Goal: Task Accomplishment & Management: Complete application form

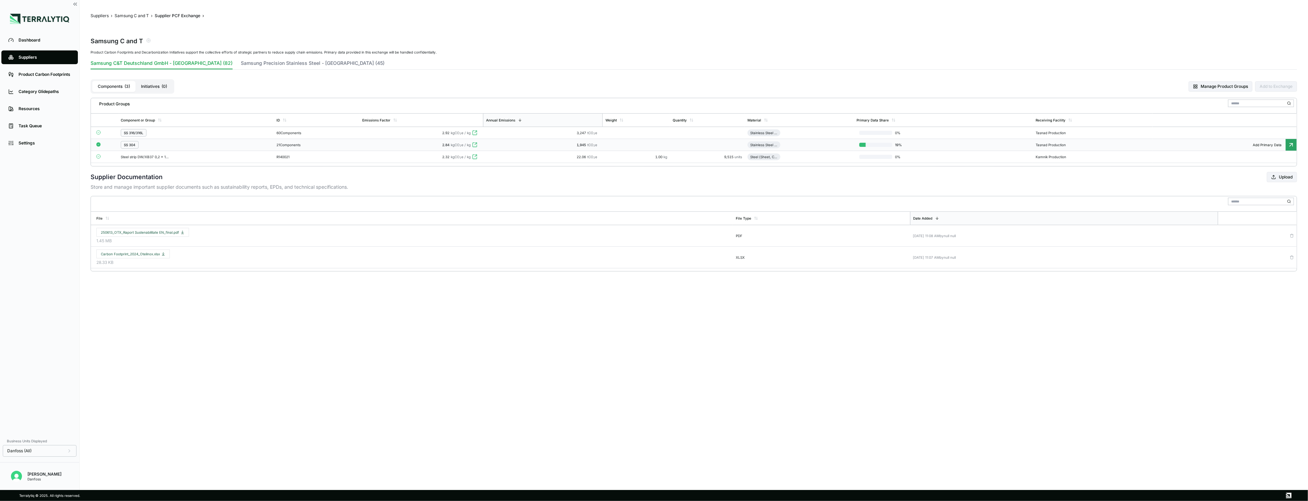
click at [378, 139] on td "2.84 kgCO 2 e / kg" at bounding box center [421, 145] width 123 height 12
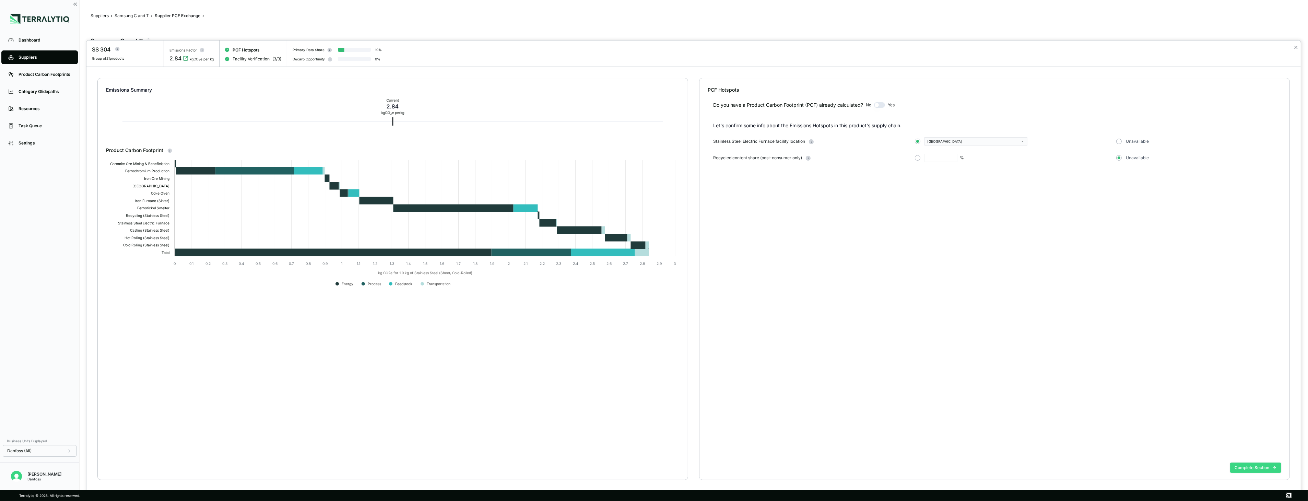
click at [1260, 468] on button "Complete Section" at bounding box center [1255, 467] width 51 height 10
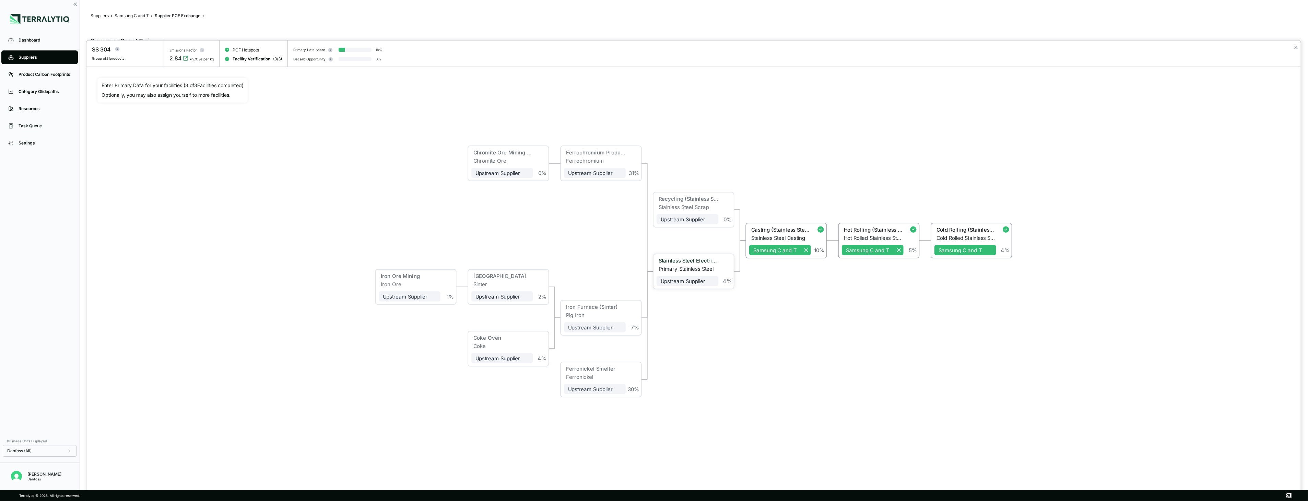
click at [691, 268] on div "Primary Stainless Steel" at bounding box center [689, 269] width 60 height 6
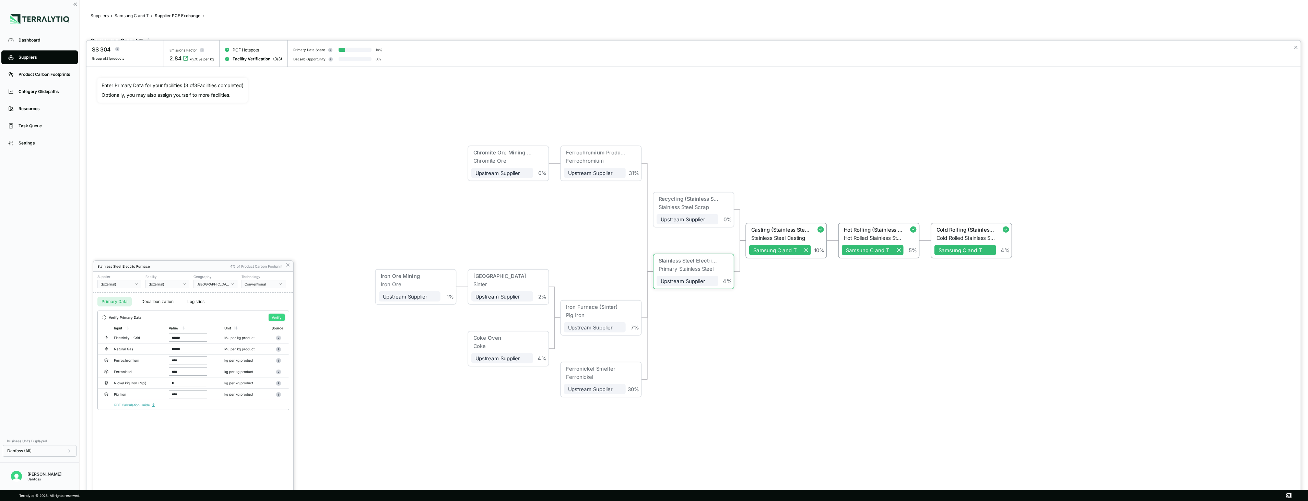
click at [275, 318] on button "Verify" at bounding box center [277, 318] width 16 height 8
click at [151, 51] on div at bounding box center [693, 270] width 1214 height 460
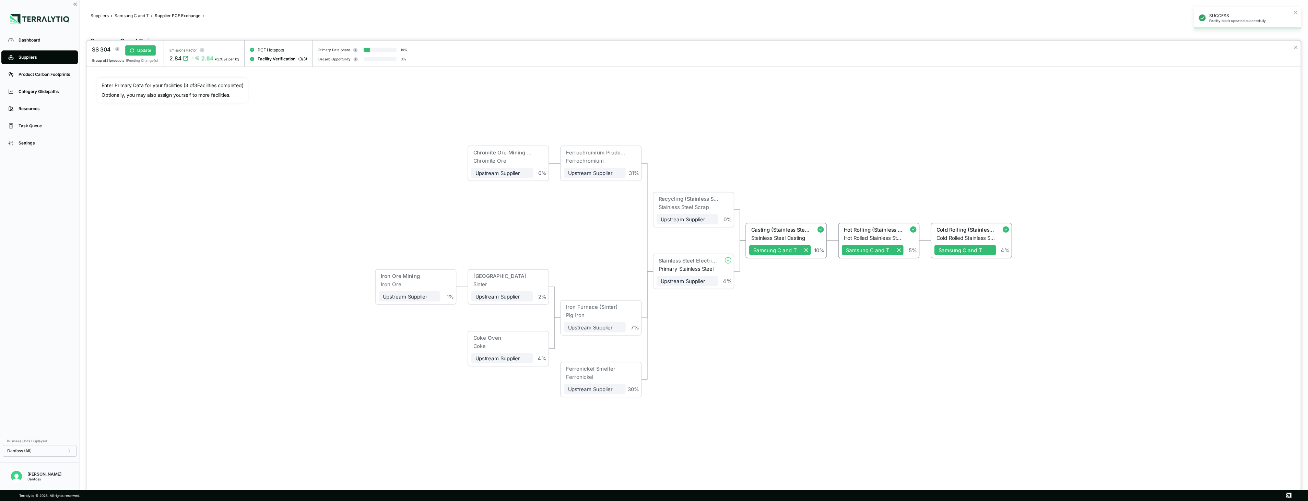
click at [151, 51] on button "Update" at bounding box center [140, 50] width 31 height 10
click at [967, 233] on div "Cold Rolling (Stainless Steel)" at bounding box center [965, 230] width 62 height 8
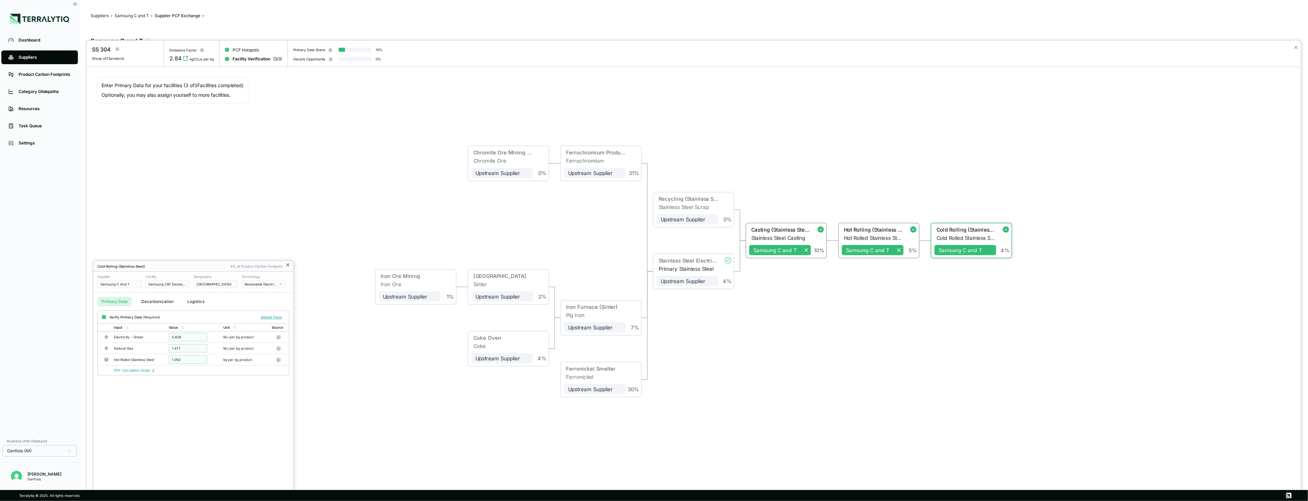
click at [290, 264] on icon at bounding box center [287, 264] width 5 height 5
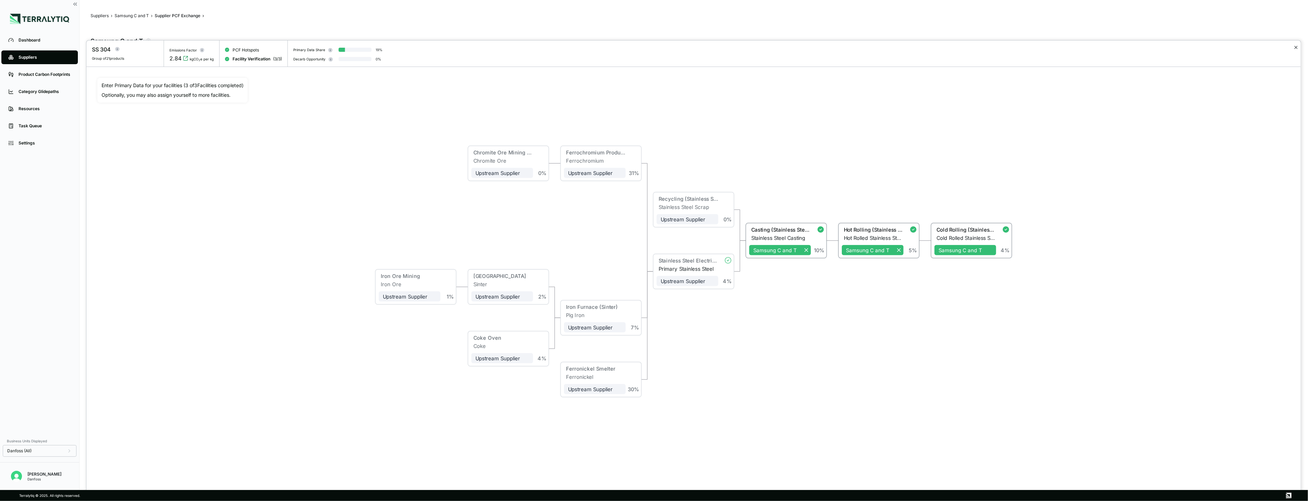
click at [1297, 49] on button "✕" at bounding box center [1296, 47] width 4 height 8
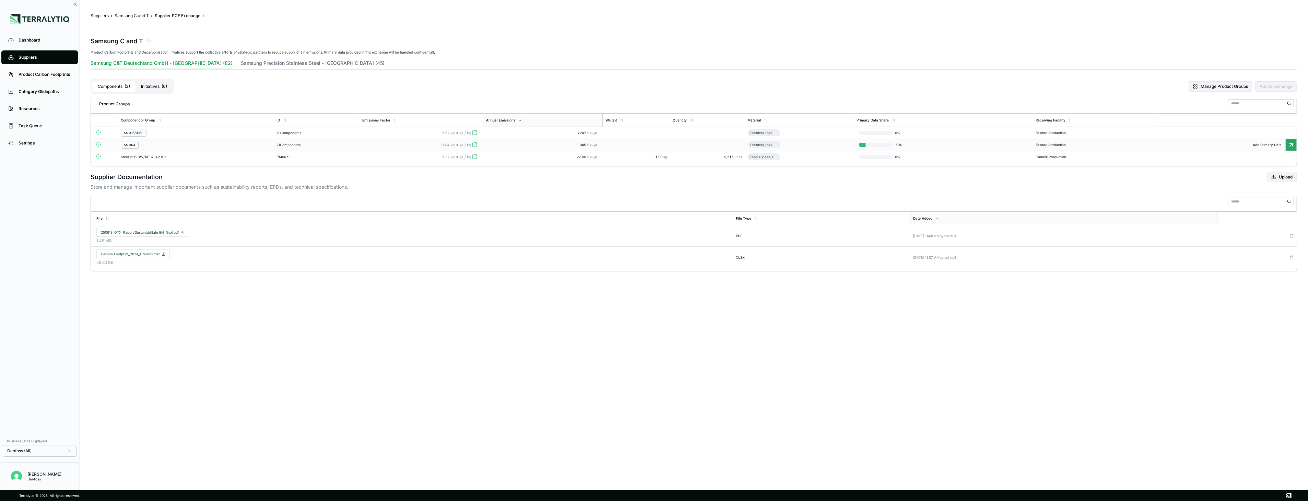
click at [587, 145] on span "1,945" at bounding box center [582, 145] width 11 height 4
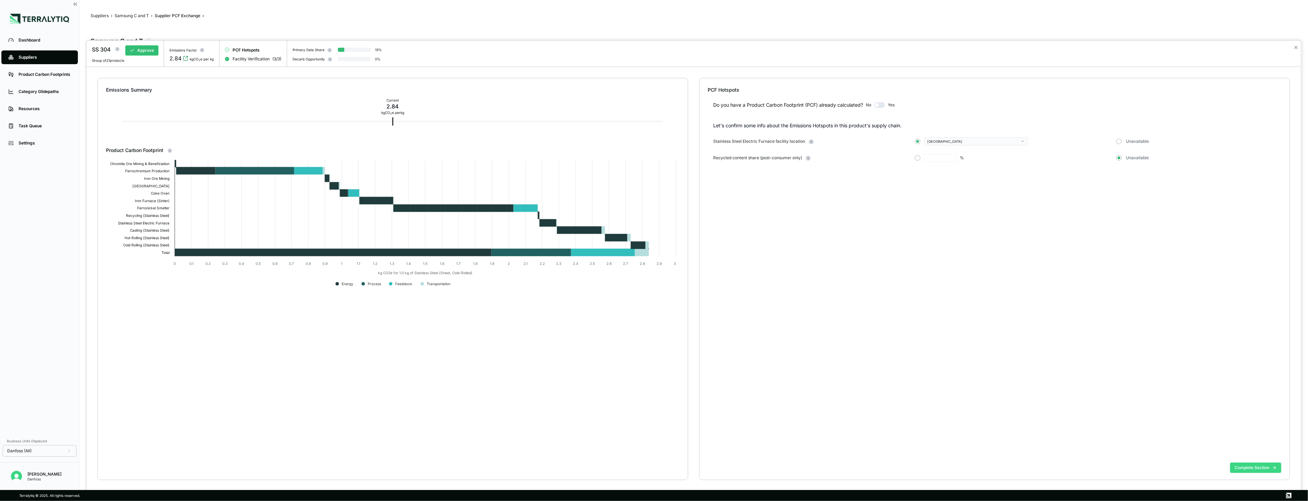
click at [1247, 462] on button "Complete Section" at bounding box center [1255, 467] width 51 height 10
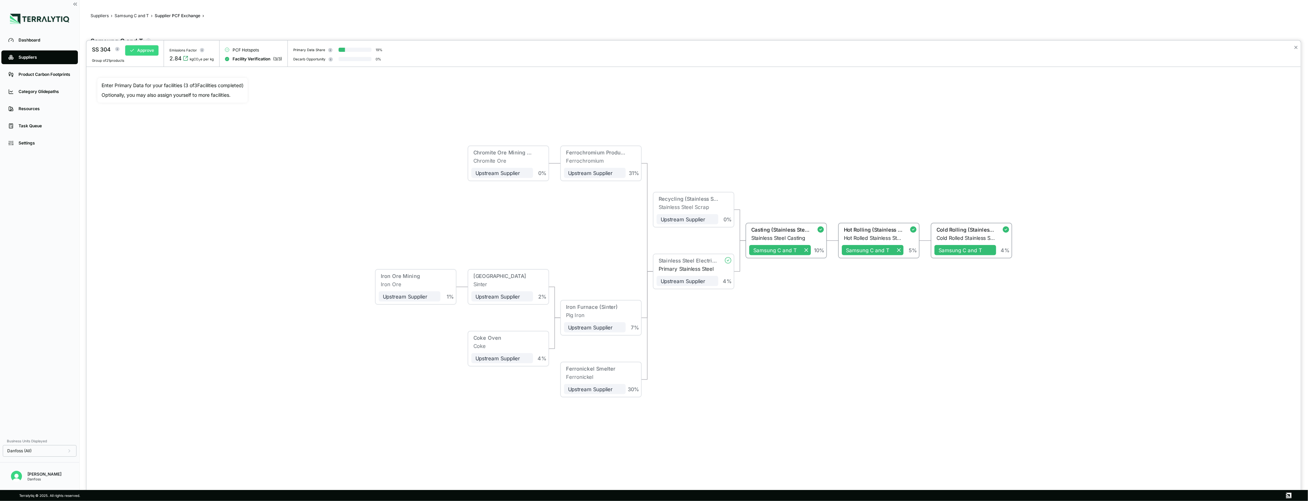
click at [154, 50] on button "Approve" at bounding box center [141, 50] width 33 height 10
click at [1296, 48] on button "✕" at bounding box center [1296, 47] width 4 height 8
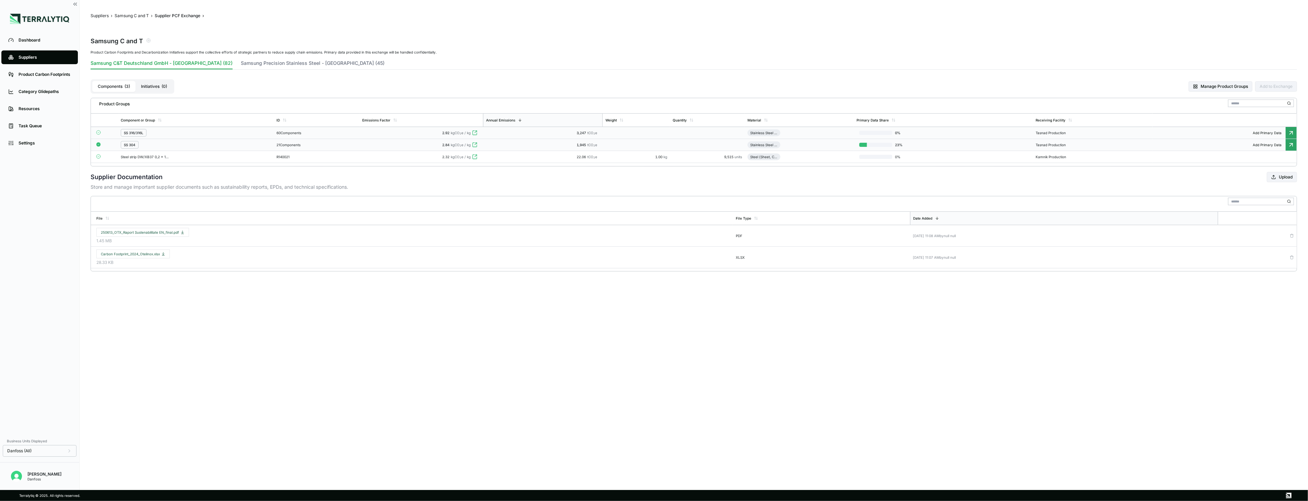
click at [193, 131] on div "SS 316/316L" at bounding box center [196, 133] width 150 height 8
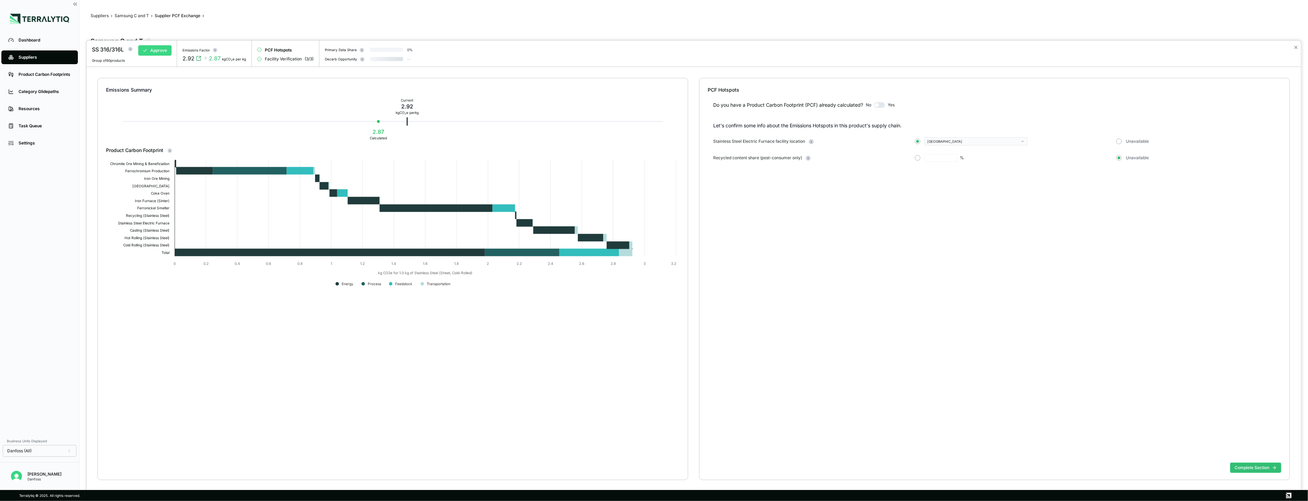
click at [147, 54] on button "Approve" at bounding box center [154, 50] width 33 height 10
click at [1298, 49] on button "✕" at bounding box center [1296, 47] width 4 height 8
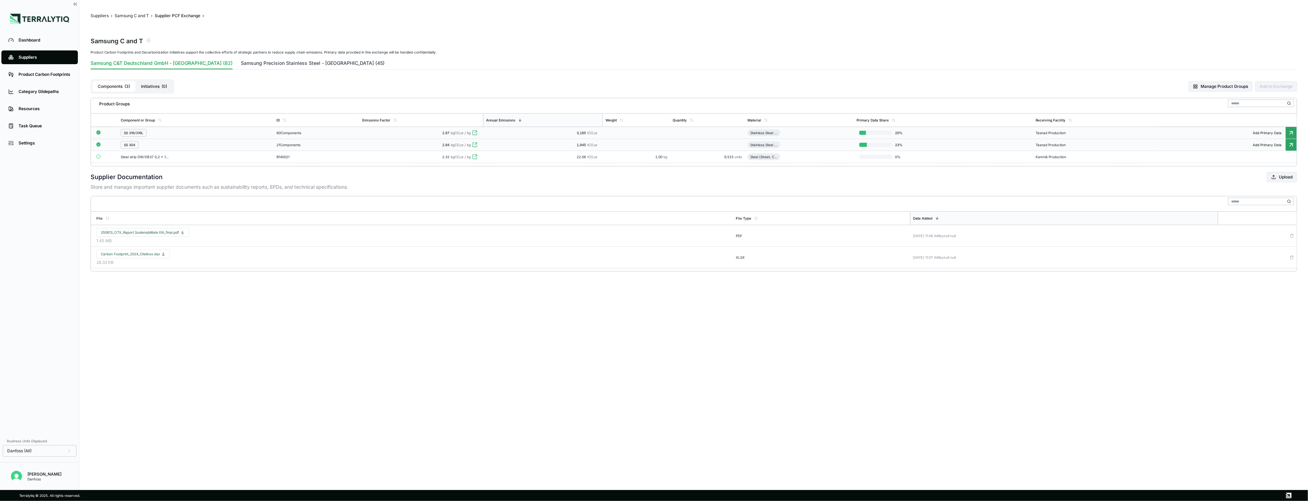
click at [250, 67] on button "Samsung Precision Stainless Steel - [GEOGRAPHIC_DATA] (45)" at bounding box center [313, 65] width 144 height 10
click at [186, 64] on button "Samsung C&T Deutschland GmbH - [GEOGRAPHIC_DATA] (82)" at bounding box center [162, 65] width 142 height 10
click at [137, 16] on button "Samsung C and T" at bounding box center [132, 15] width 34 height 5
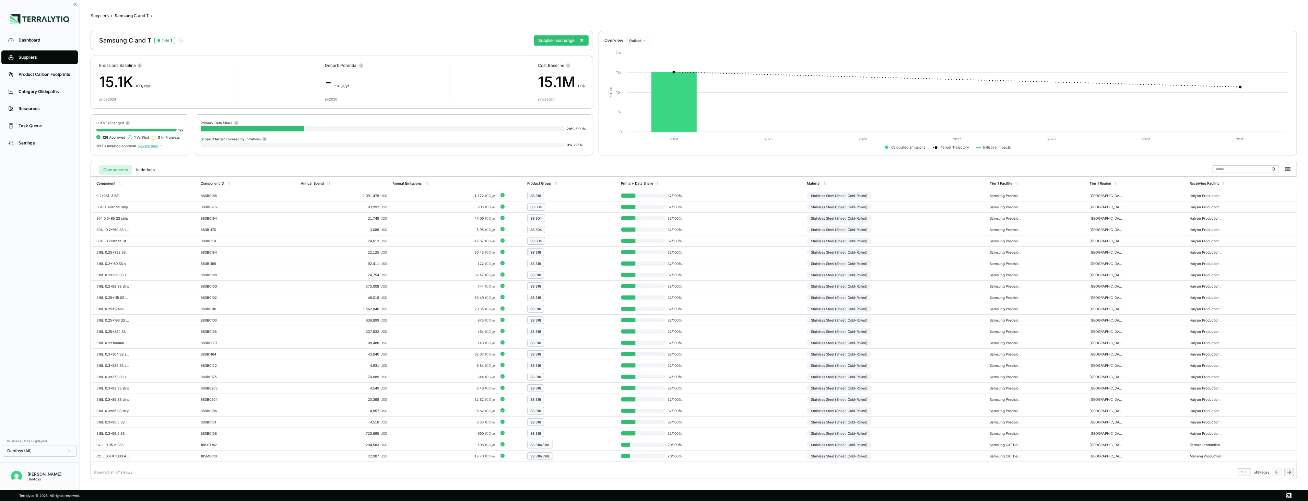
click at [1291, 471] on icon at bounding box center [1288, 471] width 5 height 5
click at [840, 354] on div "Steel (Sheet, Cold-Rolled)" at bounding box center [832, 354] width 50 height 7
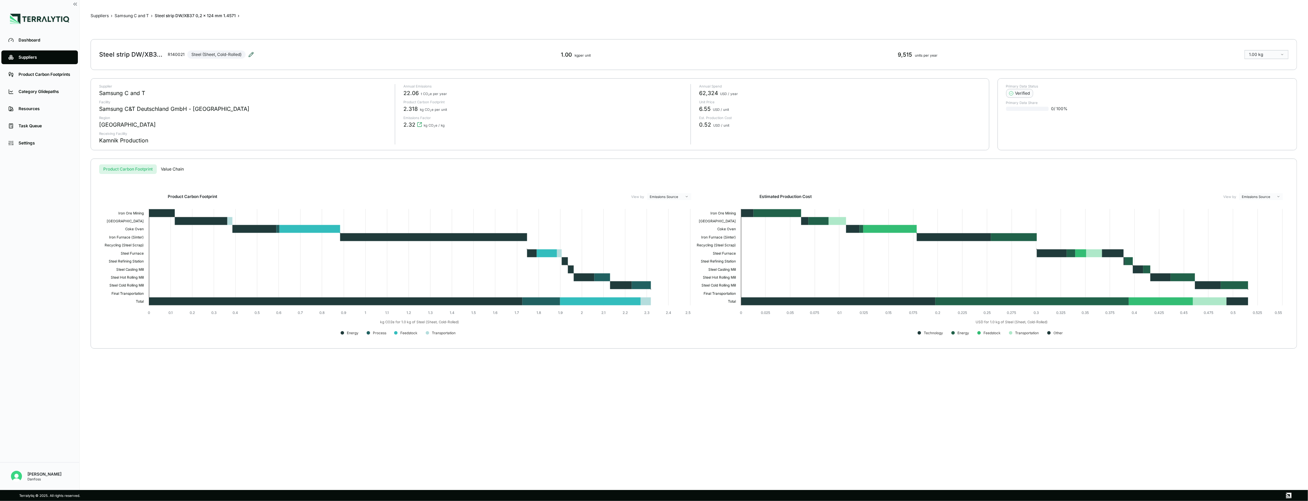
click at [251, 56] on icon at bounding box center [250, 54] width 5 height 5
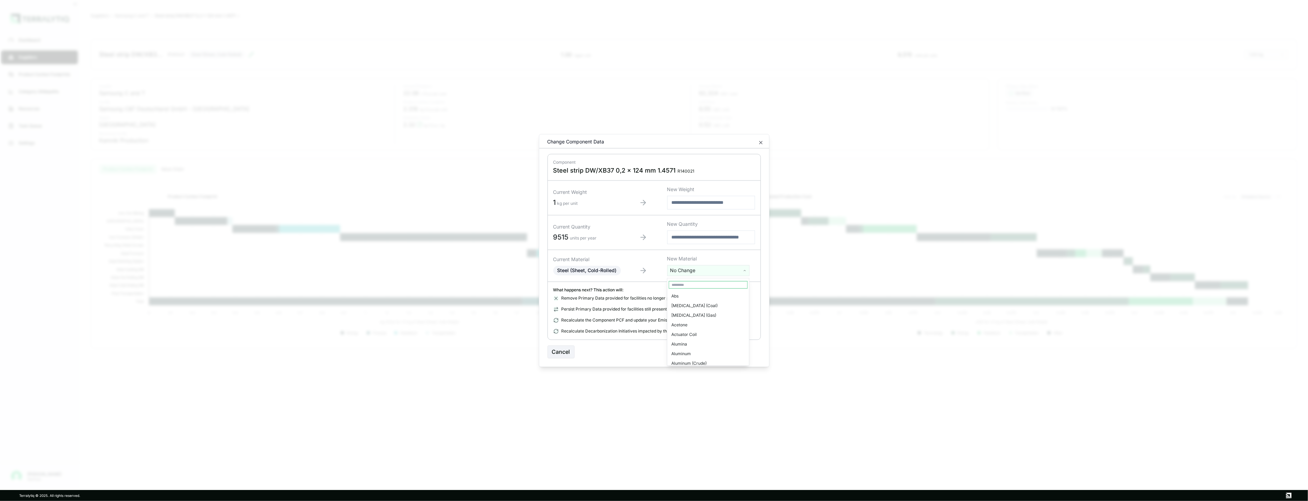
click at [715, 268] on html "Dashboard Suppliers Product Carbon Footprints Category Glidepaths Resources Tas…" at bounding box center [654, 250] width 1308 height 501
click at [677, 284] on input "text" at bounding box center [708, 285] width 79 height 8
type input "*********"
click at [732, 342] on div "Stainless Steel (Sheet, Cold-Rolled)" at bounding box center [708, 344] width 79 height 10
click at [756, 348] on button "Confirm" at bounding box center [746, 346] width 30 height 13
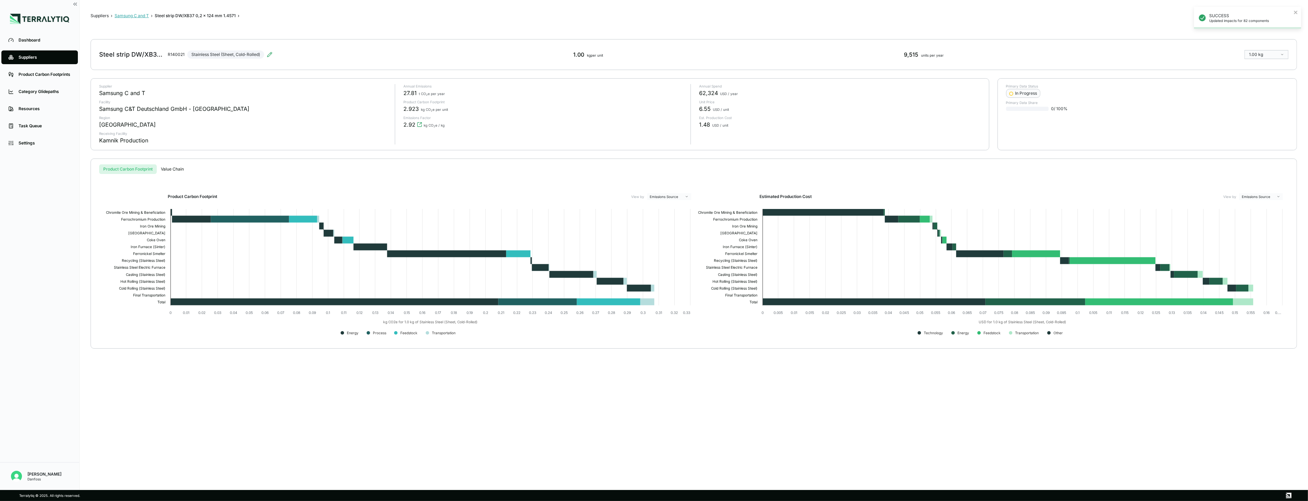
click at [132, 16] on button "Samsung C and T" at bounding box center [132, 15] width 34 height 5
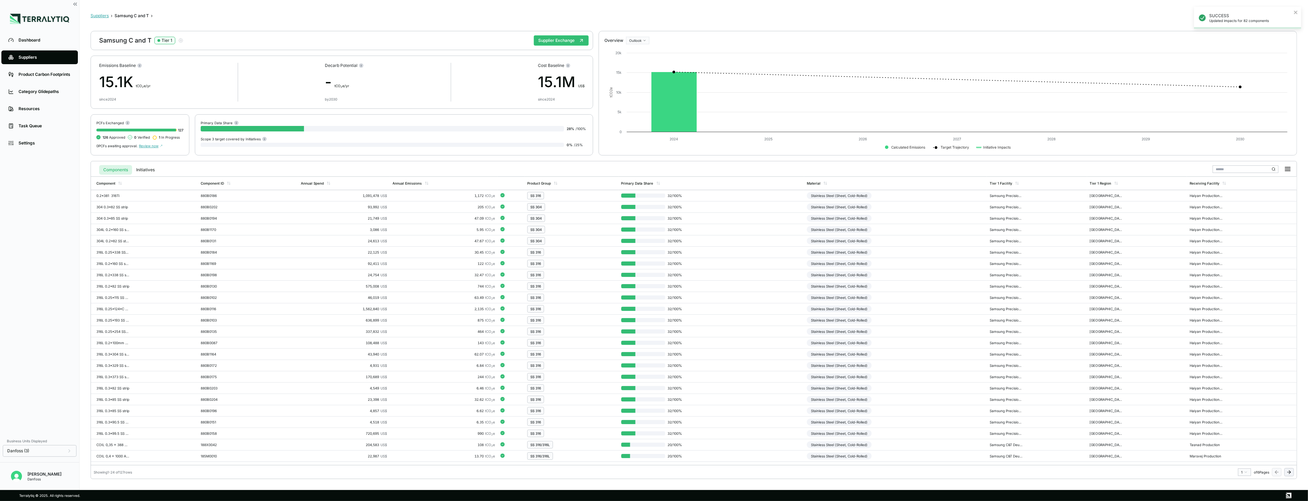
click at [104, 16] on button "Suppliers" at bounding box center [100, 15] width 18 height 5
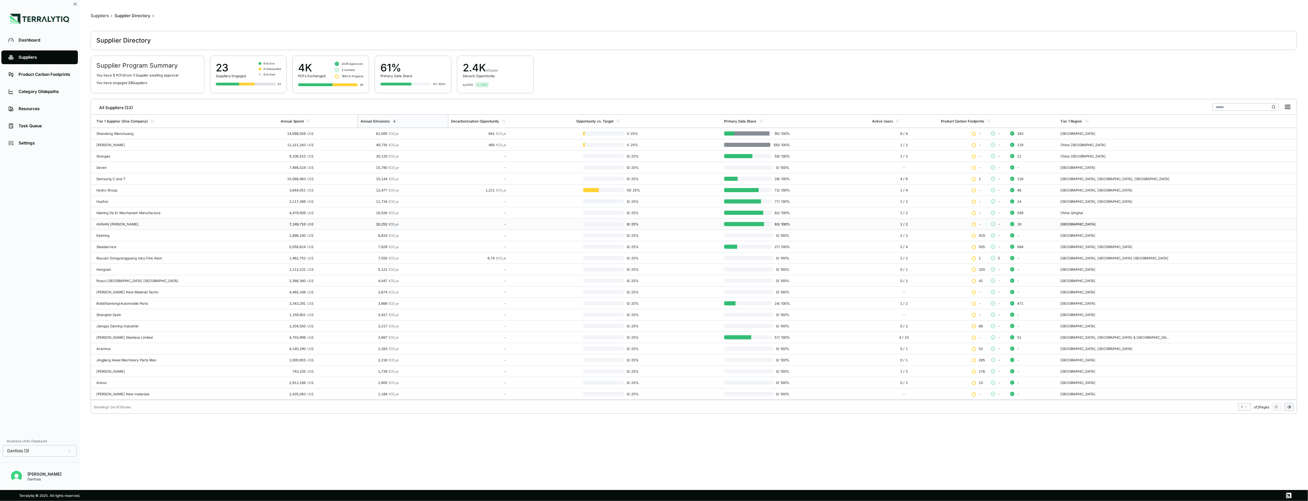
click at [178, 227] on td "HUNAN [PERSON_NAME]" at bounding box center [184, 224] width 187 height 11
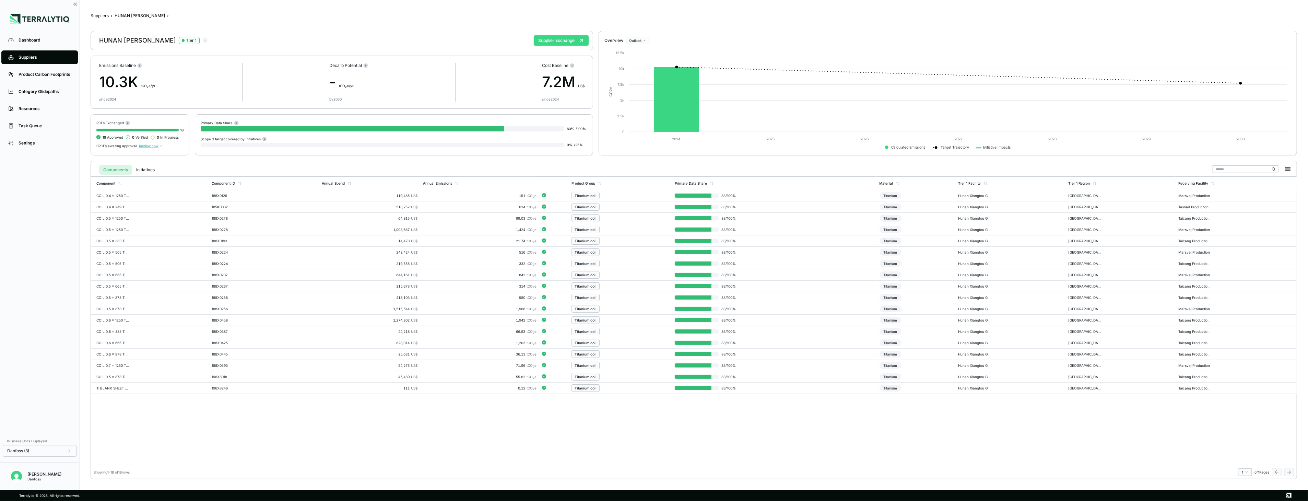
click at [555, 43] on button "Supplier Exchange" at bounding box center [561, 40] width 55 height 10
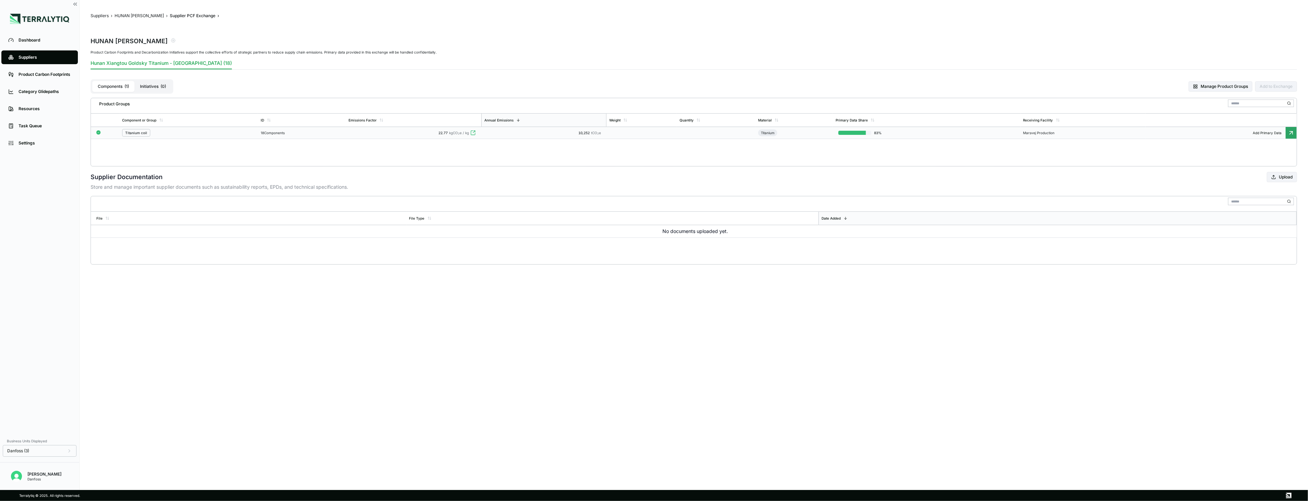
click at [520, 133] on div "10,252 tCO 2 e" at bounding box center [544, 133] width 120 height 4
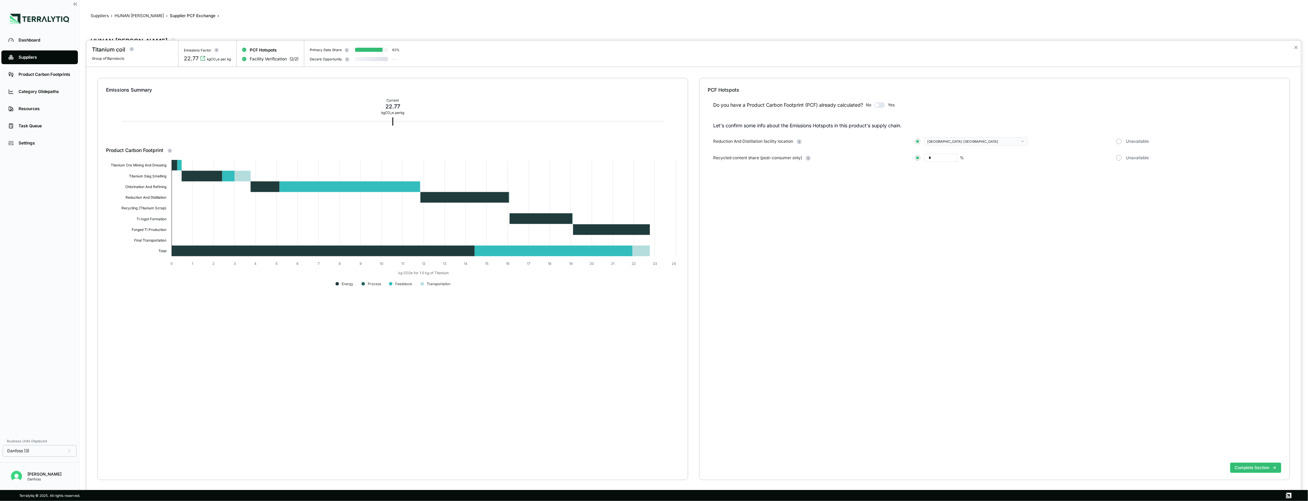
click at [881, 105] on button "button" at bounding box center [879, 104] width 11 height 5
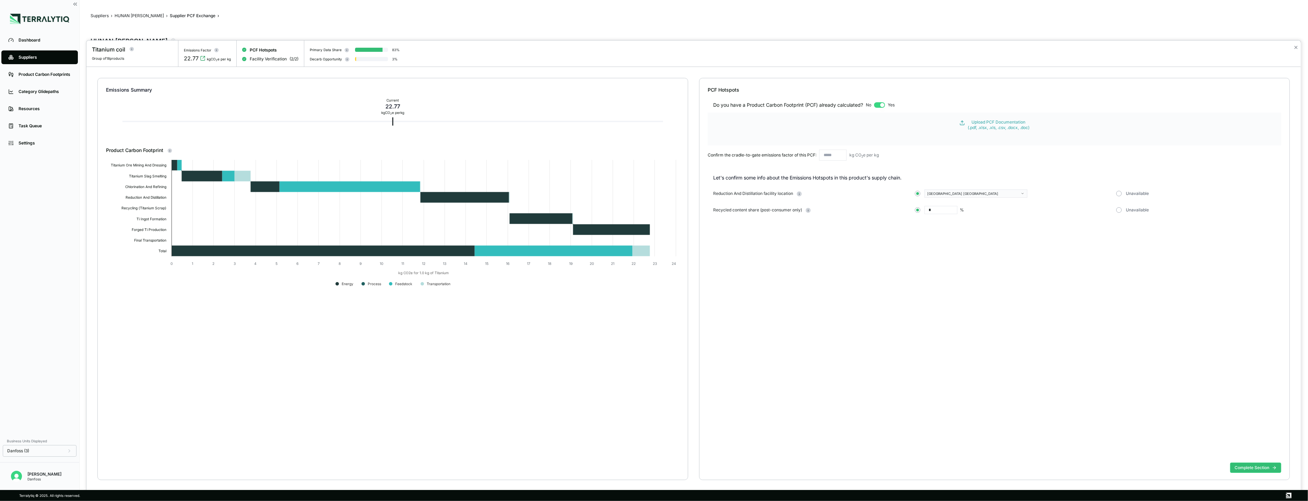
click at [1, 318] on div at bounding box center [654, 250] width 1308 height 501
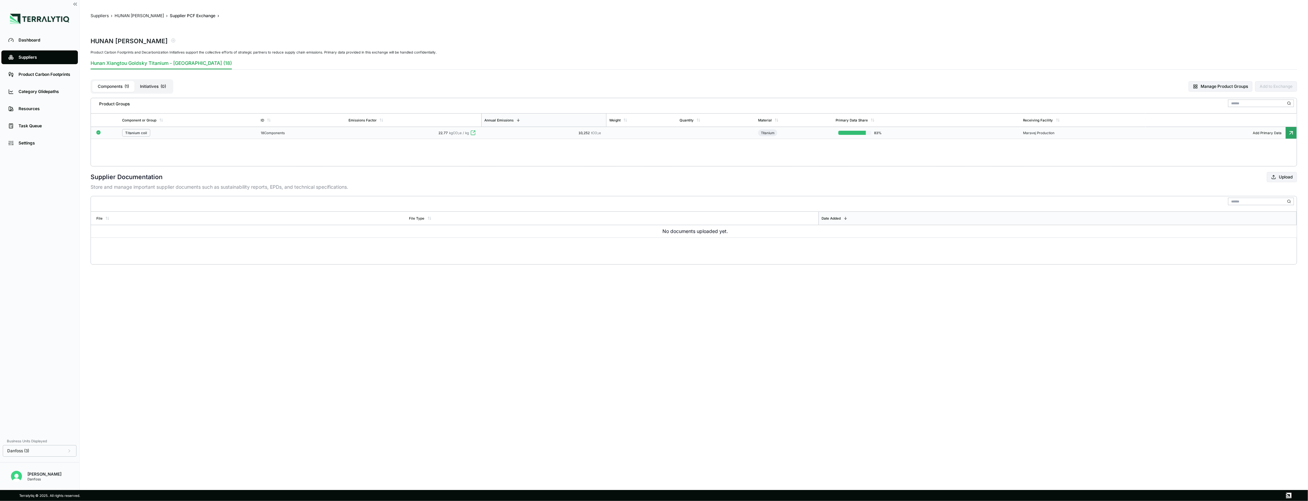
click at [531, 133] on div "10,252 tCO 2 e" at bounding box center [544, 133] width 120 height 4
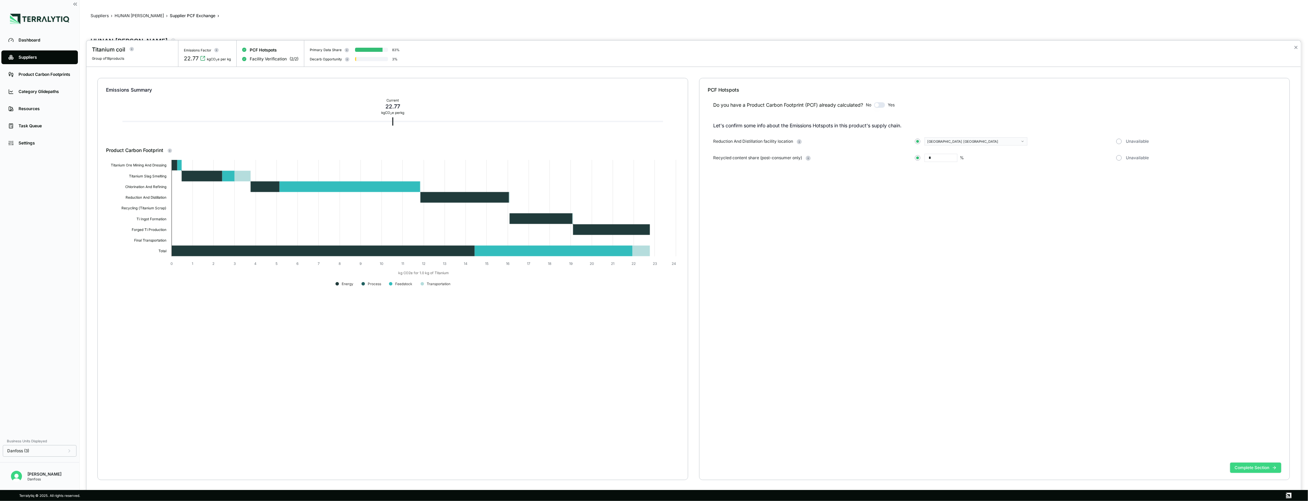
click at [1243, 467] on button "Complete Section" at bounding box center [1255, 467] width 51 height 10
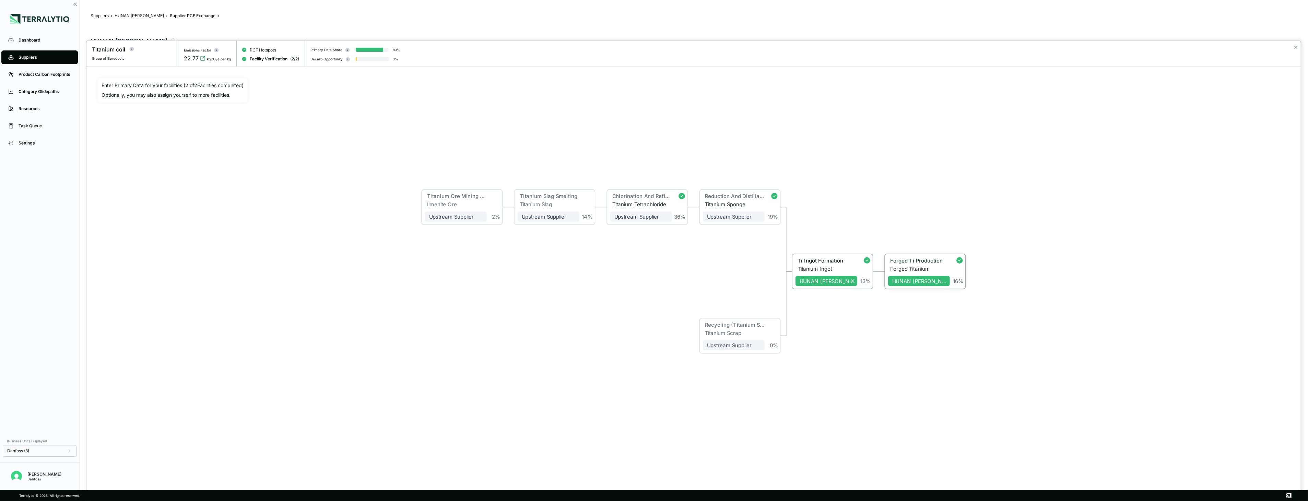
click at [938, 266] on div "Forged Titanium" at bounding box center [920, 269] width 60 height 6
click at [156, 301] on button "Decarbonization" at bounding box center [157, 302] width 40 height 10
click at [289, 267] on icon at bounding box center [287, 264] width 5 height 5
click at [814, 264] on div "Ti Ingot Formation" at bounding box center [825, 261] width 58 height 8
click at [152, 299] on button "Decarbonization" at bounding box center [157, 302] width 40 height 10
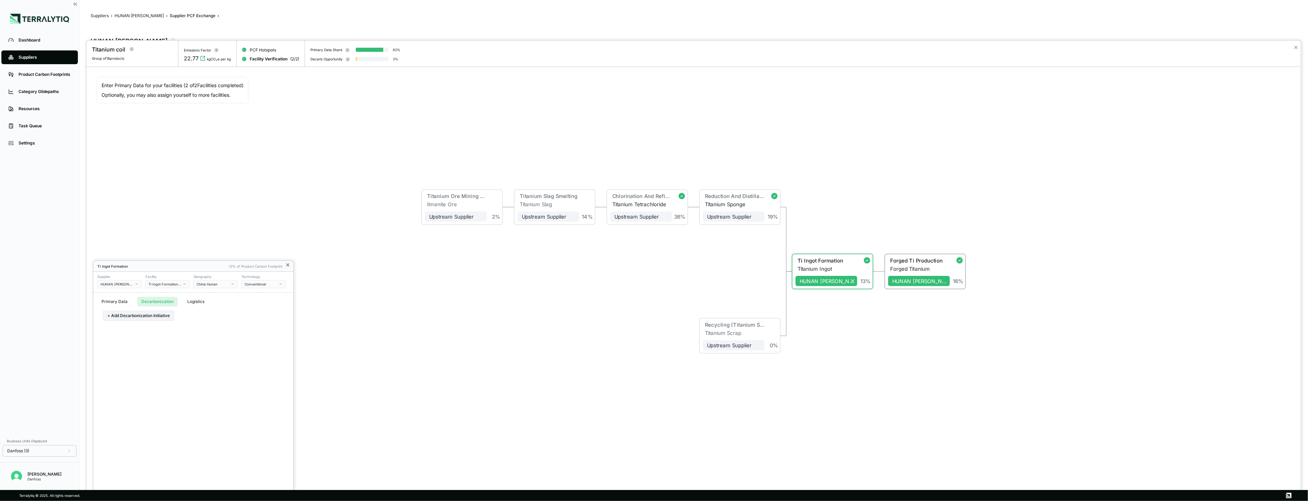
click at [287, 264] on icon at bounding box center [287, 264] width 5 height 5
click at [922, 268] on div "Forged Titanium" at bounding box center [920, 269] width 60 height 6
click at [172, 297] on button "Decarbonization" at bounding box center [157, 302] width 40 height 10
click at [286, 266] on icon at bounding box center [287, 264] width 5 height 5
click at [835, 265] on div "Ti Ingot Formation" at bounding box center [825, 261] width 58 height 8
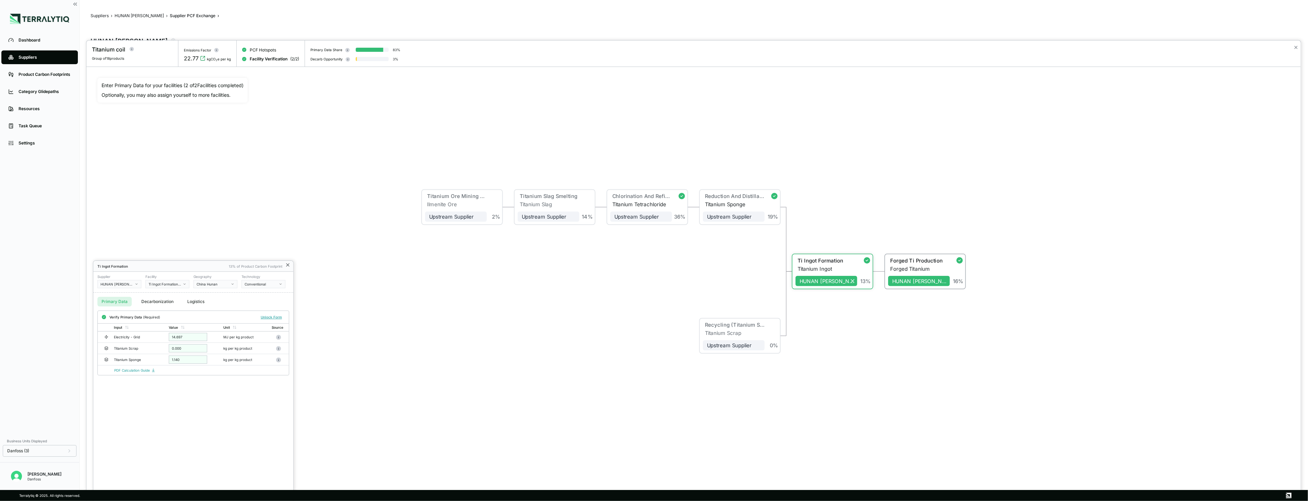
click at [287, 266] on icon at bounding box center [287, 264] width 5 height 5
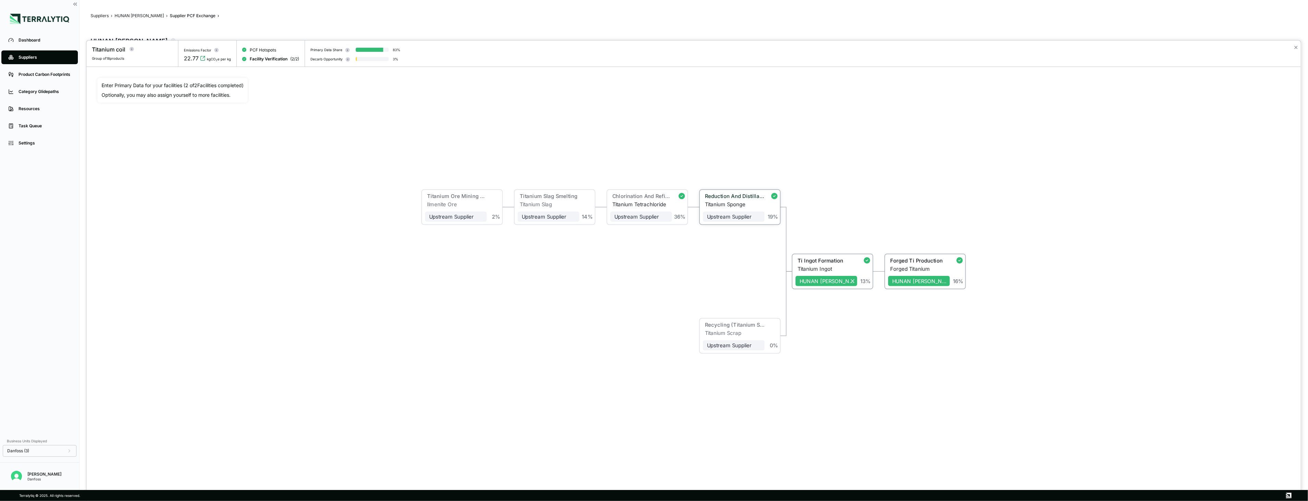
click at [735, 196] on div "Reduction And Distillation" at bounding box center [735, 196] width 60 height 6
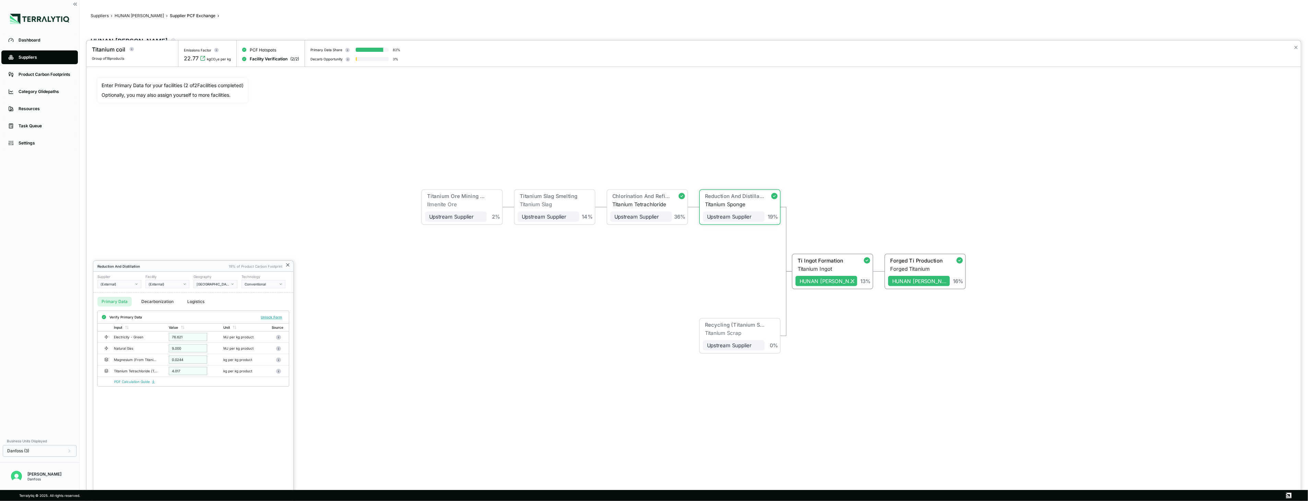
click at [286, 263] on icon at bounding box center [287, 264] width 5 height 5
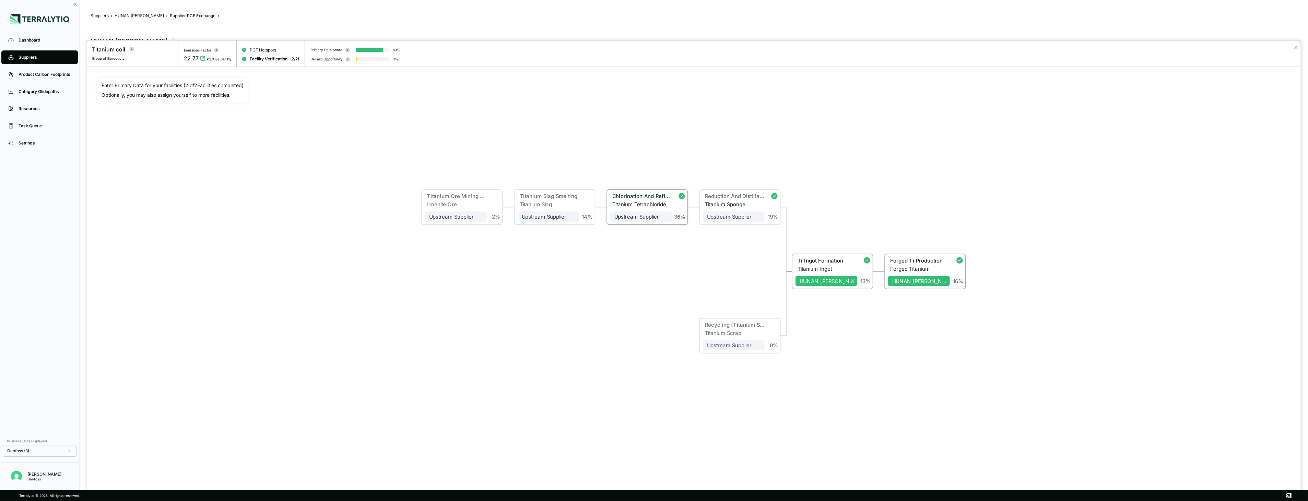
click at [624, 199] on div "Chlorination And Refining" at bounding box center [641, 197] width 62 height 8
click at [158, 301] on button "Decarbonization" at bounding box center [157, 302] width 40 height 10
click at [115, 300] on button "Primary Data" at bounding box center [114, 302] width 34 height 10
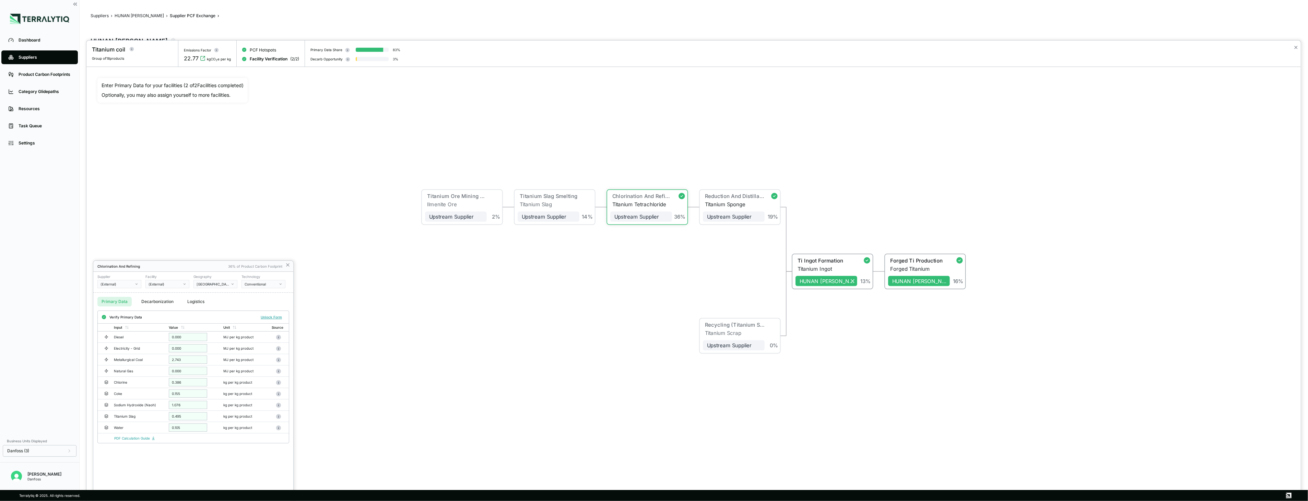
click at [269, 285] on div "Conventional" at bounding box center [261, 284] width 33 height 4
click at [289, 263] on icon at bounding box center [287, 264] width 5 height 5
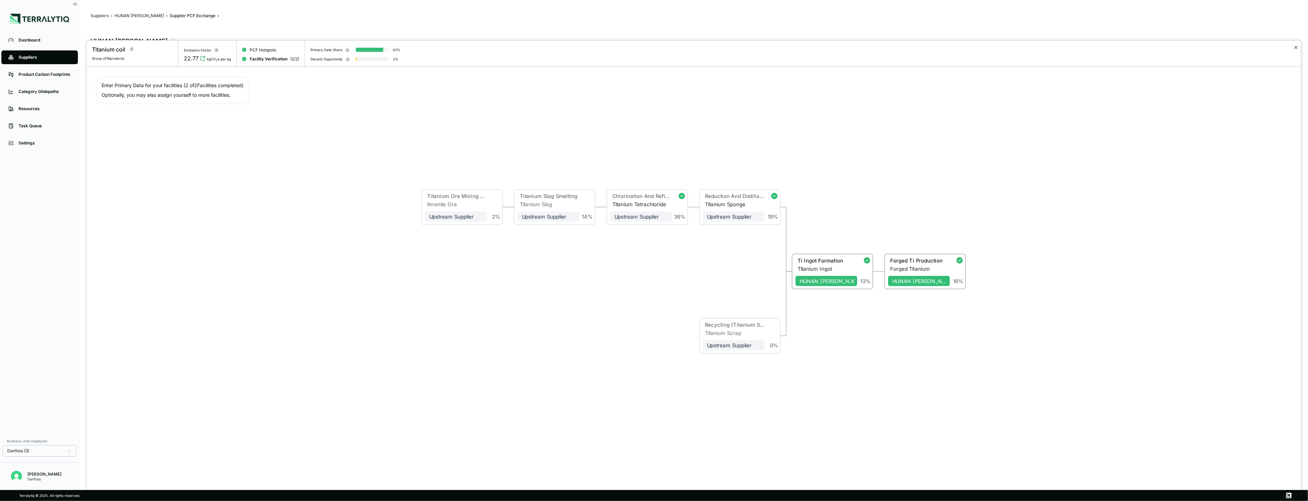
click at [1296, 47] on button "✕" at bounding box center [1296, 47] width 4 height 8
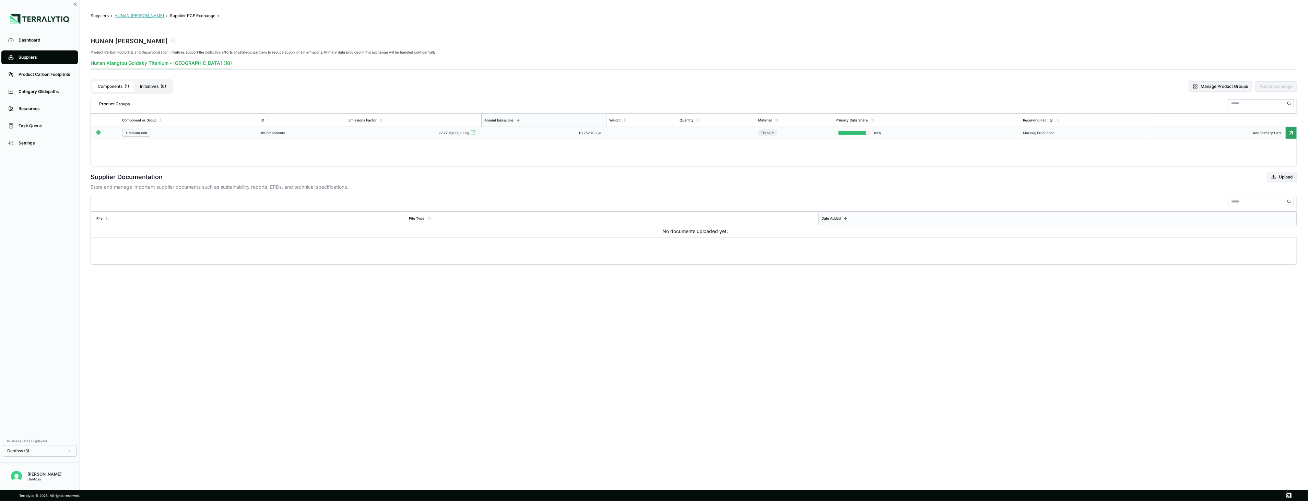
click at [164, 14] on button "HUNAN [PERSON_NAME]" at bounding box center [139, 15] width 49 height 5
